Goal: Task Accomplishment & Management: Manage account settings

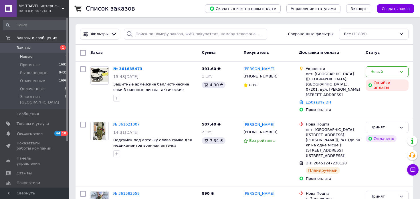
click at [44, 57] on li "Новые 1" at bounding box center [35, 57] width 70 height 8
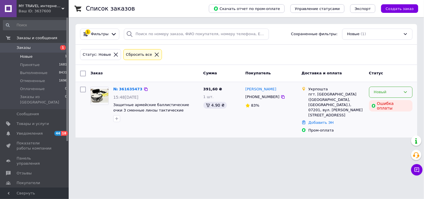
click at [410, 93] on div "Новый" at bounding box center [391, 92] width 44 height 11
click at [388, 104] on li "Принят" at bounding box center [391, 104] width 43 height 11
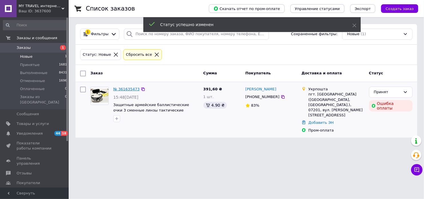
click at [124, 87] on link "№ 361635473" at bounding box center [126, 89] width 26 height 4
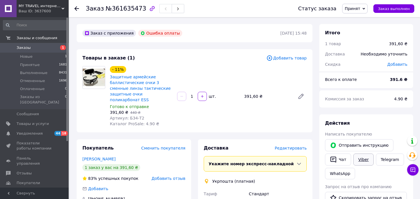
click at [362, 160] on link "Viber" at bounding box center [364, 160] width 20 height 12
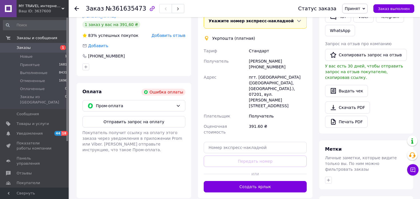
scroll to position [211, 0]
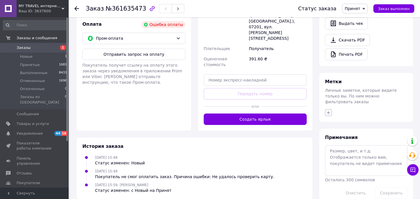
click at [331, 111] on icon "button" at bounding box center [328, 113] width 5 height 5
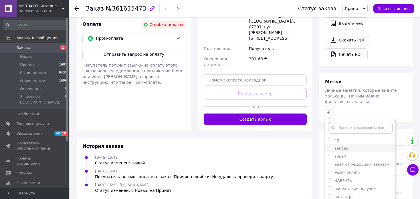
click at [331, 146] on input "вайбер" at bounding box center [330, 148] width 4 height 4
checkbox input "true"
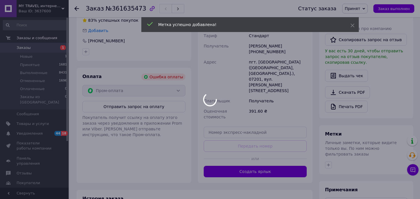
scroll to position [125, 0]
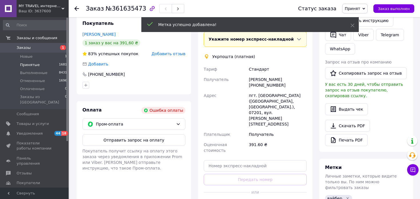
click at [43, 66] on li "Принятые 1681" at bounding box center [35, 65] width 70 height 8
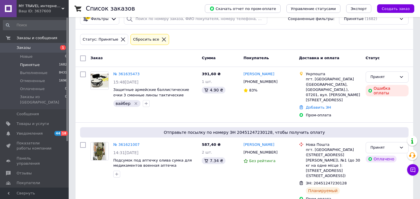
scroll to position [57, 0]
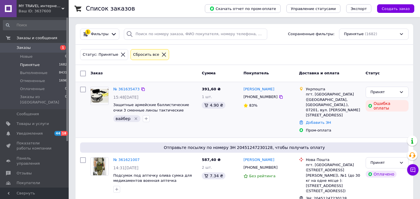
click at [136, 120] on icon "Удалить метку" at bounding box center [136, 119] width 5 height 5
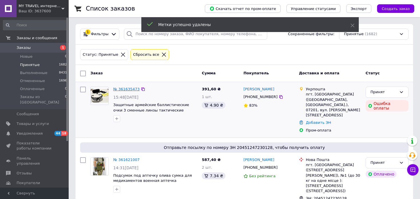
click at [127, 88] on link "№ 361635473" at bounding box center [126, 89] width 26 height 4
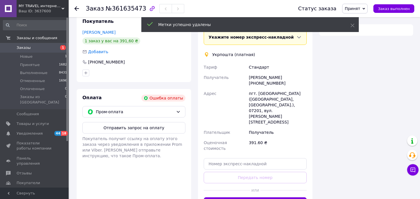
scroll to position [139, 0]
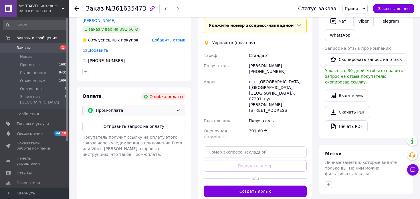
click at [150, 107] on span "Пром-оплата" at bounding box center [135, 110] width 78 height 6
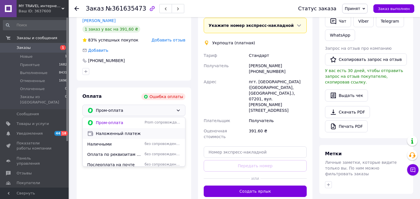
click at [115, 131] on span "Наложенный платеж" at bounding box center [138, 134] width 85 height 6
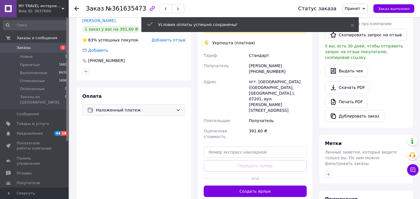
scroll to position [138, 0]
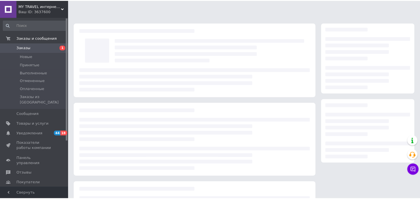
scroll to position [62, 0]
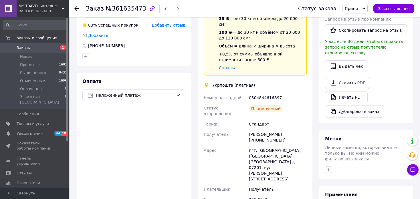
scroll to position [148, 0]
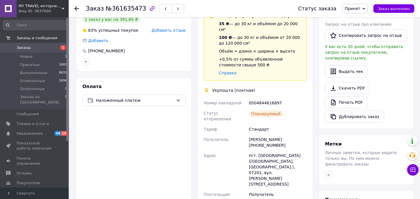
click at [268, 98] on div "0504844616897" at bounding box center [278, 103] width 60 height 10
copy div "0504844616897"
click at [56, 63] on li "Принятые 1682" at bounding box center [35, 65] width 70 height 8
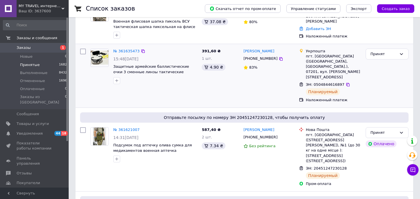
scroll to position [86, 0]
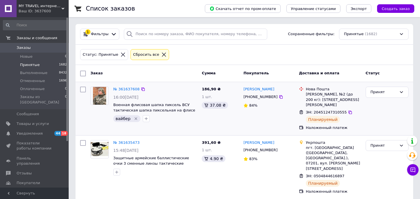
click at [135, 118] on icon "Удалить метку" at bounding box center [136, 119] width 3 height 3
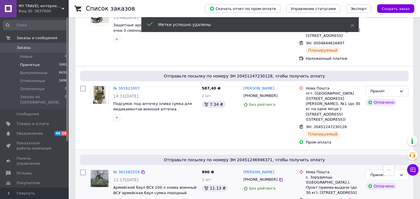
scroll to position [143, 0]
